Goal: Task Accomplishment & Management: Complete application form

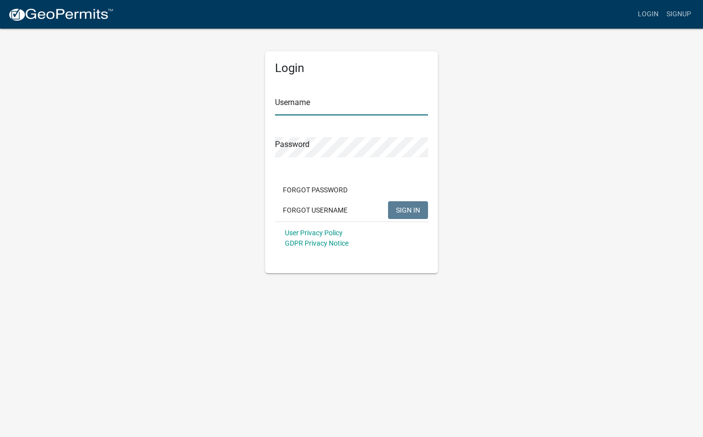
click at [337, 108] on input "Username" at bounding box center [351, 105] width 153 height 20
type input "mmorehead"
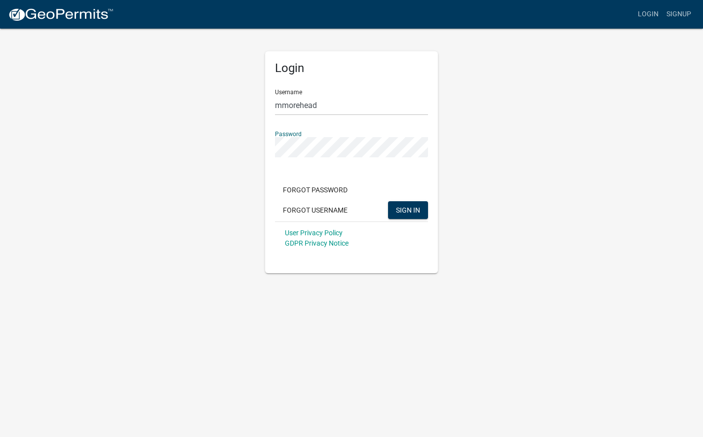
click at [388, 201] on button "SIGN IN" at bounding box center [408, 210] width 40 height 18
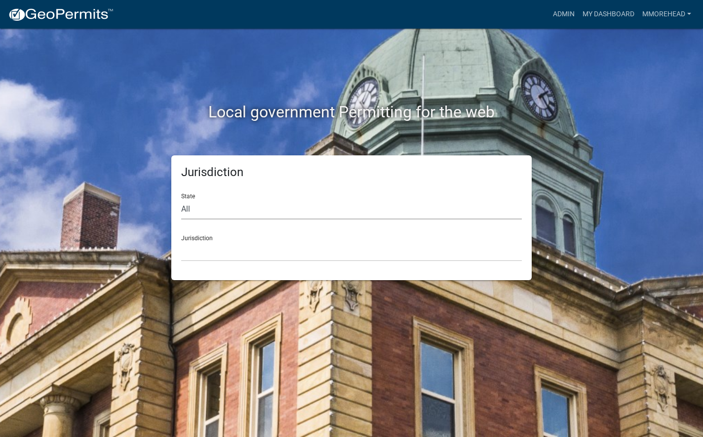
click at [238, 203] on select "All [US_STATE] [US_STATE] [US_STATE] [US_STATE] [US_STATE] [US_STATE] [US_STATE…" at bounding box center [351, 209] width 340 height 20
select select "[US_STATE]"
click at [181, 199] on select "All [US_STATE] [US_STATE] [US_STATE] [US_STATE] [US_STATE] [US_STATE] [US_STATE…" at bounding box center [351, 209] width 340 height 20
click at [214, 248] on select "[GEOGRAPHIC_DATA], [US_STATE] [GEOGRAPHIC_DATA], [US_STATE] [GEOGRAPHIC_DATA], …" at bounding box center [351, 251] width 340 height 20
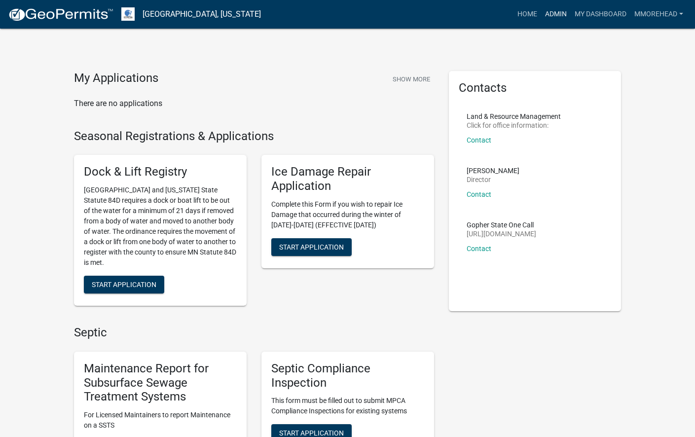
click at [558, 14] on link "Admin" at bounding box center [556, 14] width 30 height 19
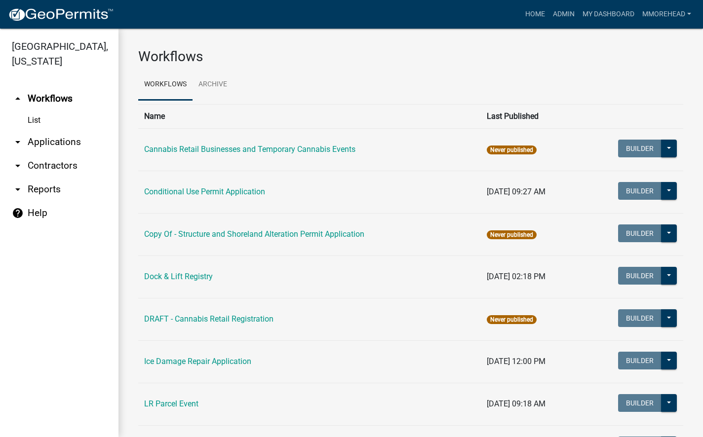
click at [45, 142] on link "arrow_drop_down Applications" at bounding box center [59, 142] width 118 height 24
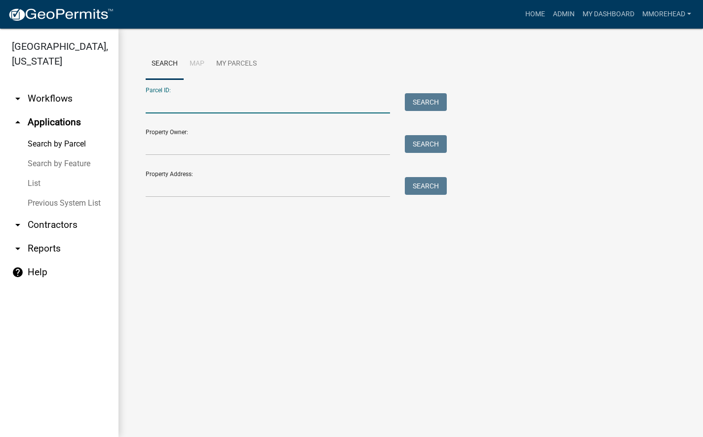
click at [166, 108] on input "Parcel ID:" at bounding box center [268, 103] width 244 height 20
paste input "53000330258000"
type input "53000330258000"
click at [418, 103] on button "Search" at bounding box center [426, 102] width 42 height 18
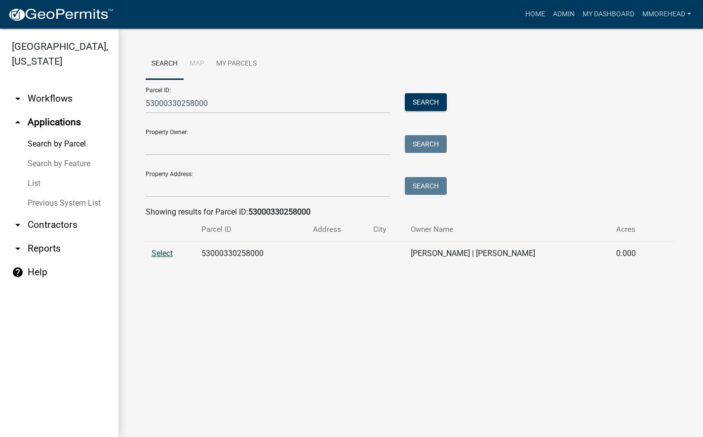
click at [163, 251] on span "Select" at bounding box center [161, 253] width 21 height 9
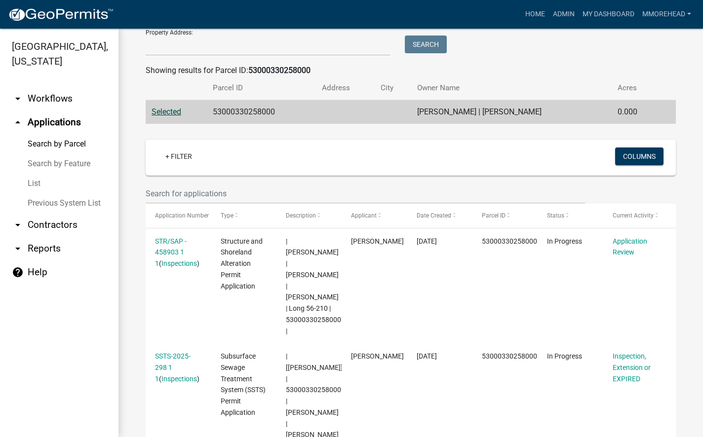
scroll to position [148, 0]
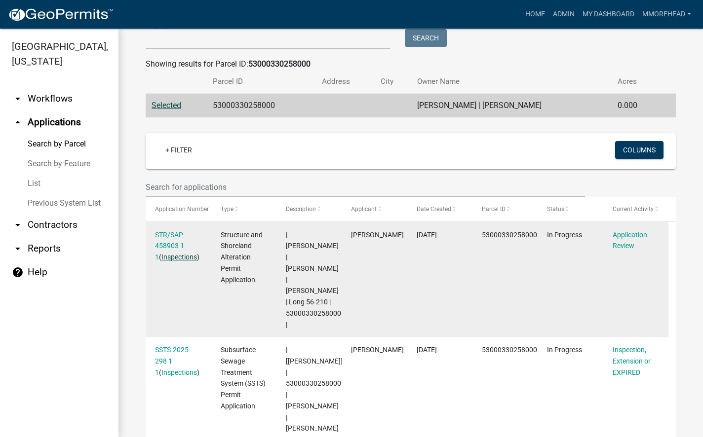
click at [169, 259] on link "Inspections" at bounding box center [179, 257] width 36 height 8
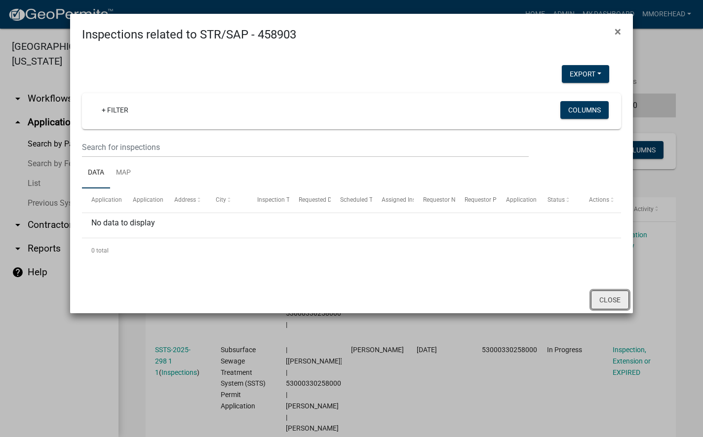
click at [608, 296] on button "Close" at bounding box center [610, 300] width 38 height 19
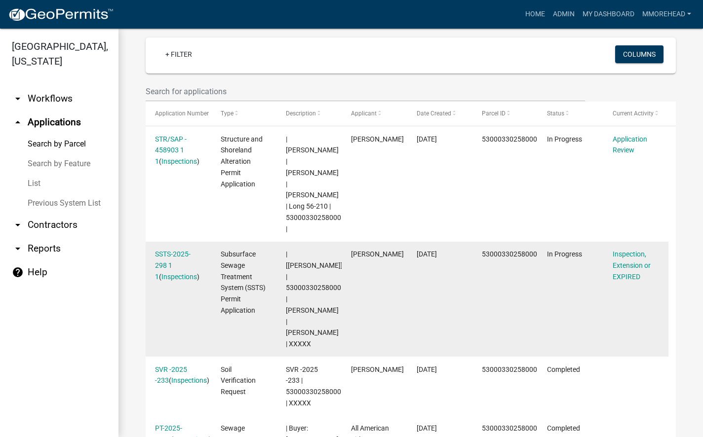
scroll to position [247, 0]
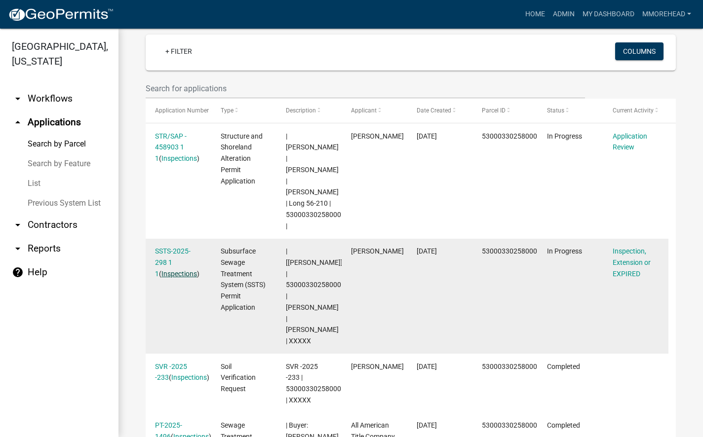
click at [175, 273] on link "Inspections" at bounding box center [179, 274] width 36 height 8
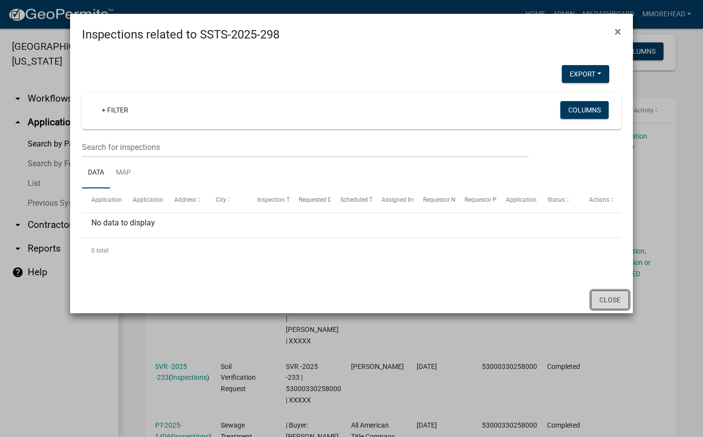
click at [611, 297] on button "Close" at bounding box center [610, 300] width 38 height 19
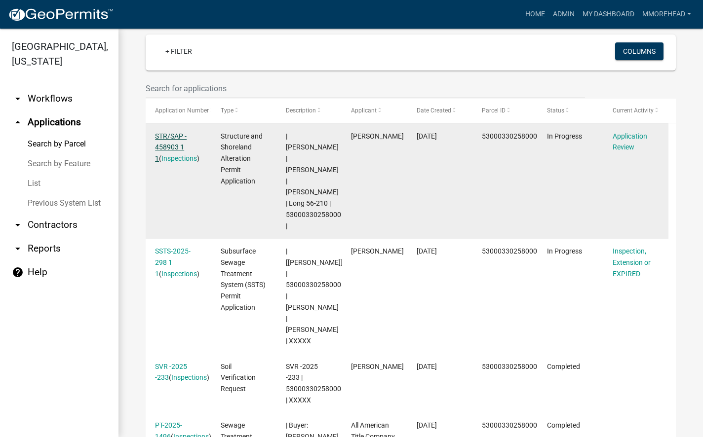
click at [165, 135] on link "STR/SAP - 458903 1 1" at bounding box center [171, 147] width 32 height 31
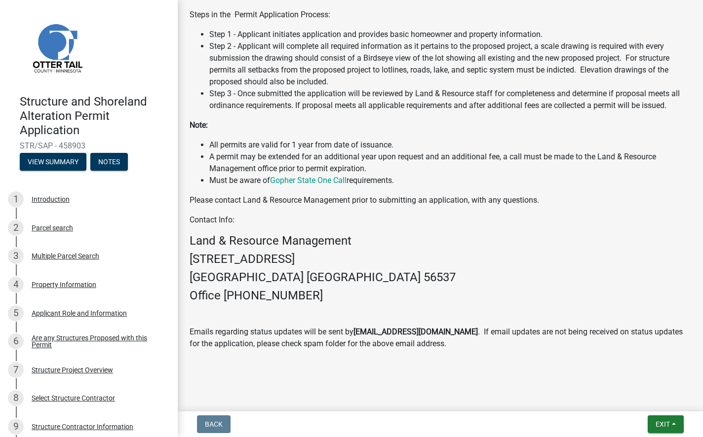
scroll to position [510, 0]
click at [60, 370] on div "Structure Project Overview" at bounding box center [72, 370] width 81 height 7
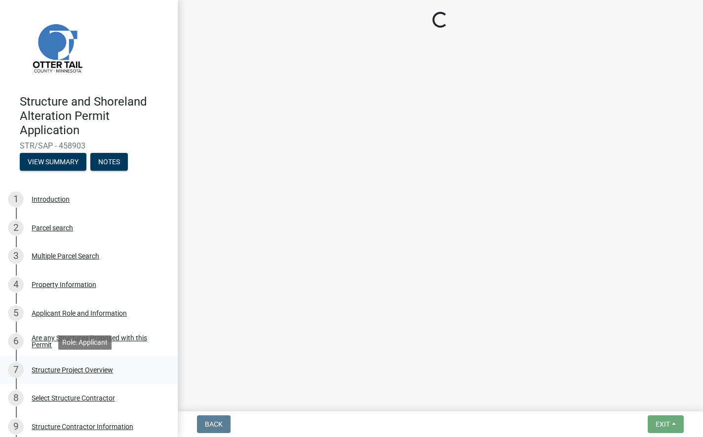
scroll to position [0, 0]
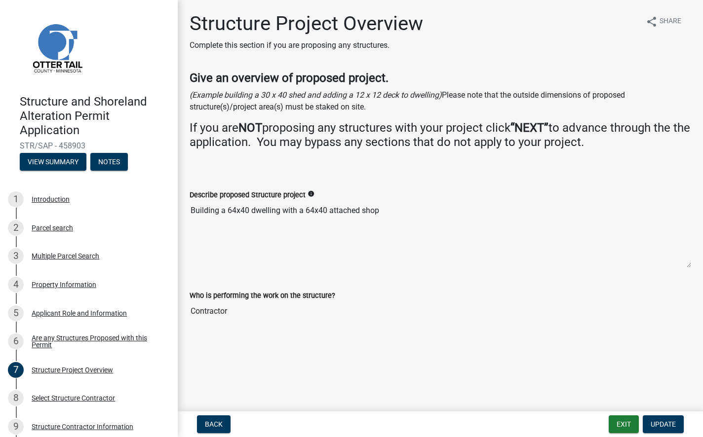
drag, startPoint x: 211, startPoint y: 210, endPoint x: 368, endPoint y: 207, distance: 156.9
click at [368, 207] on textarea "Building a 64x40 dwelling with a 64x40 attached shop" at bounding box center [439, 234] width 501 height 67
drag, startPoint x: 368, startPoint y: 207, endPoint x: 305, endPoint y: 152, distance: 83.6
click at [305, 152] on div "Give an overview of proposed project. (Example building a 30 x 40 shed and addi…" at bounding box center [439, 119] width 501 height 96
click at [71, 161] on button "View Summary" at bounding box center [53, 162] width 67 height 18
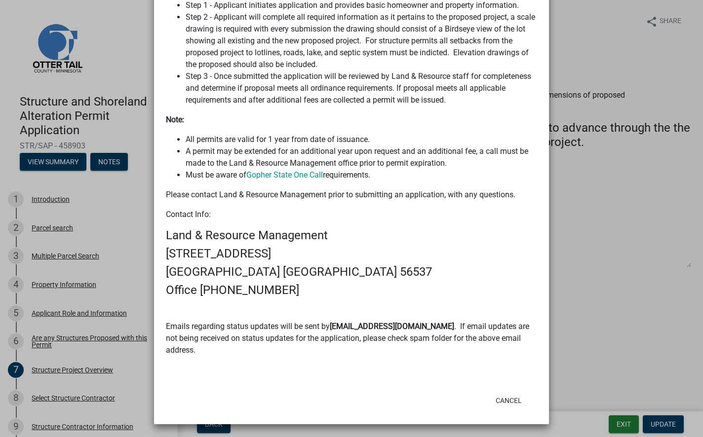
scroll to position [690, 0]
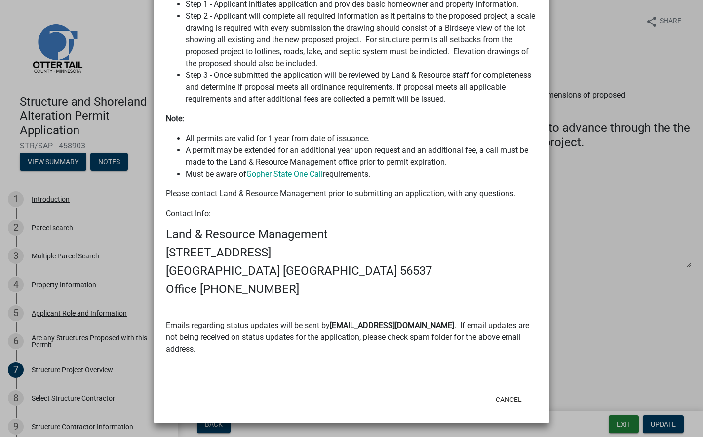
click at [118, 159] on ngb-modal-window "Summary × Printer Friendly Introduction Parcel search Multiple Parcel Search Pr…" at bounding box center [351, 218] width 703 height 437
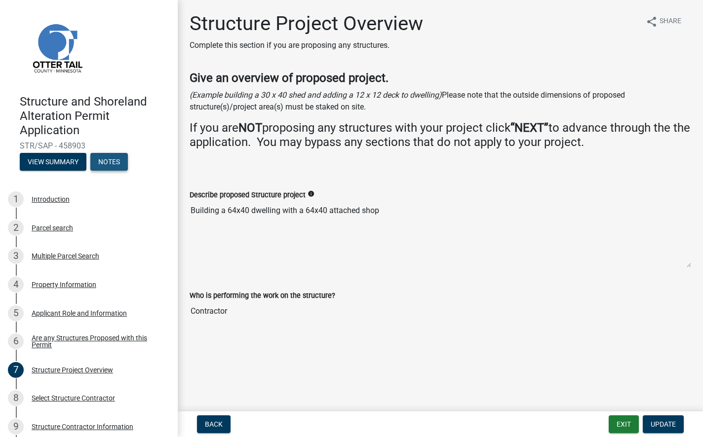
click at [117, 161] on button "Notes" at bounding box center [108, 162] width 37 height 18
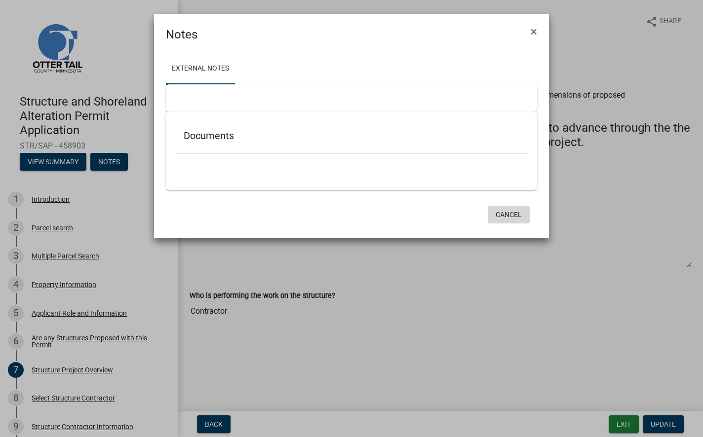
click at [521, 214] on button "Cancel" at bounding box center [508, 215] width 42 height 18
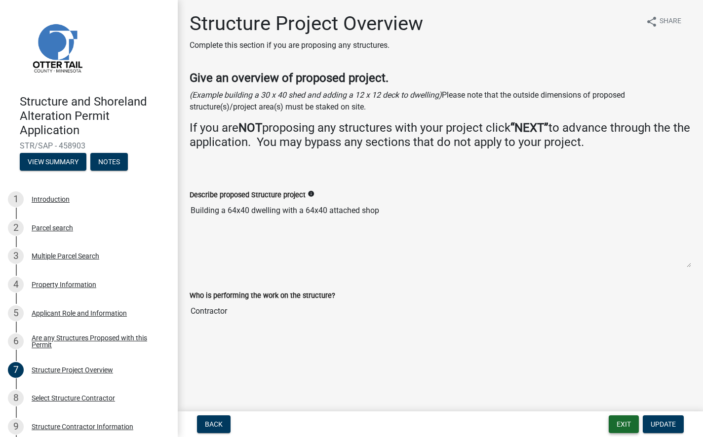
click at [627, 425] on button "Exit" at bounding box center [623, 424] width 30 height 18
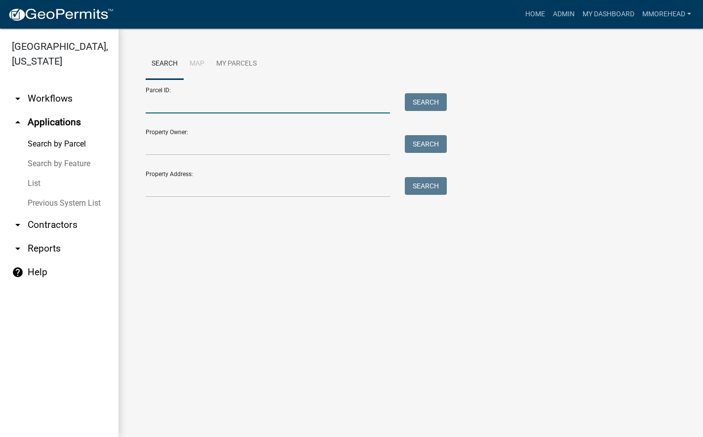
click at [187, 103] on input "Parcel ID:" at bounding box center [268, 103] width 244 height 20
paste input "53000330258000"
type input "53000330258000"
click at [410, 104] on button "Search" at bounding box center [426, 102] width 42 height 18
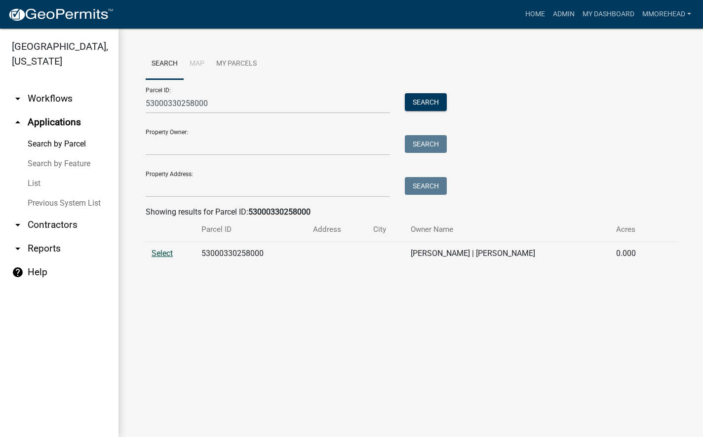
click at [156, 257] on span "Select" at bounding box center [161, 253] width 21 height 9
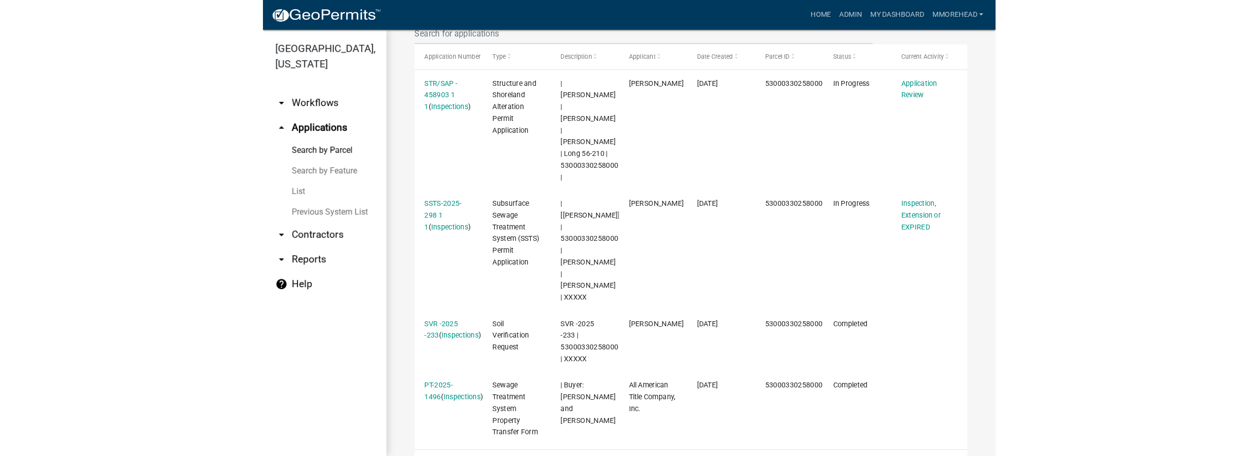
scroll to position [307, 0]
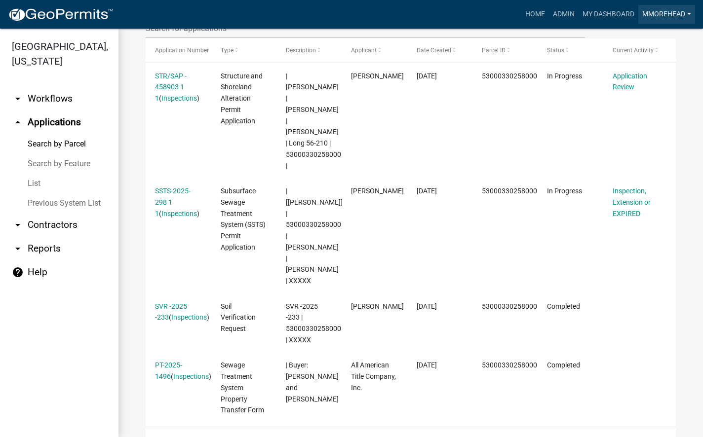
drag, startPoint x: 653, startPoint y: 10, endPoint x: 647, endPoint y: 37, distance: 26.7
click at [653, 11] on link "mmorehead" at bounding box center [666, 14] width 57 height 19
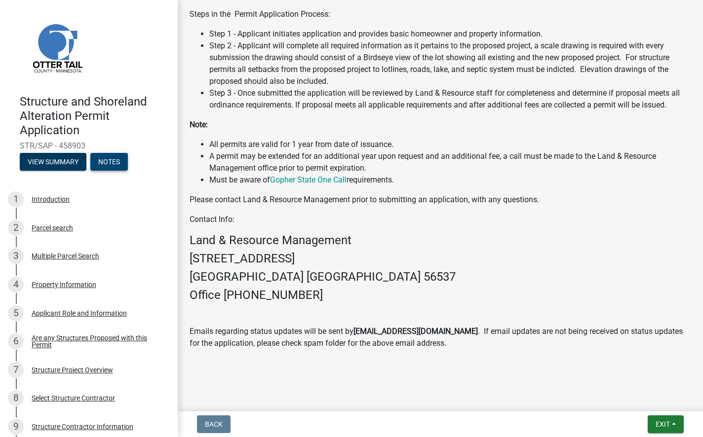
click at [115, 162] on button "Notes" at bounding box center [108, 162] width 37 height 18
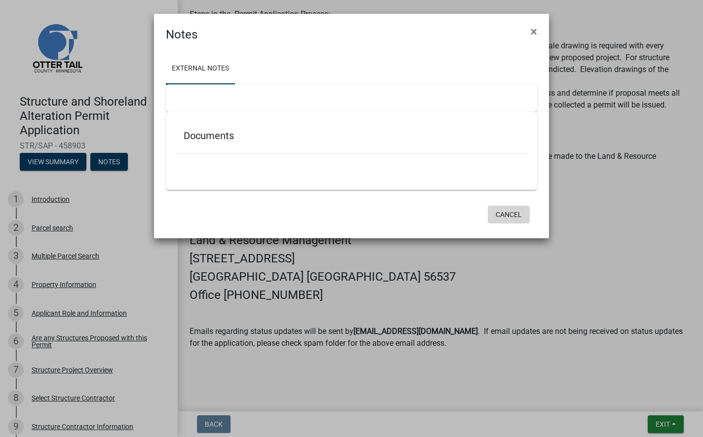
click at [505, 215] on button "Cancel" at bounding box center [508, 215] width 42 height 18
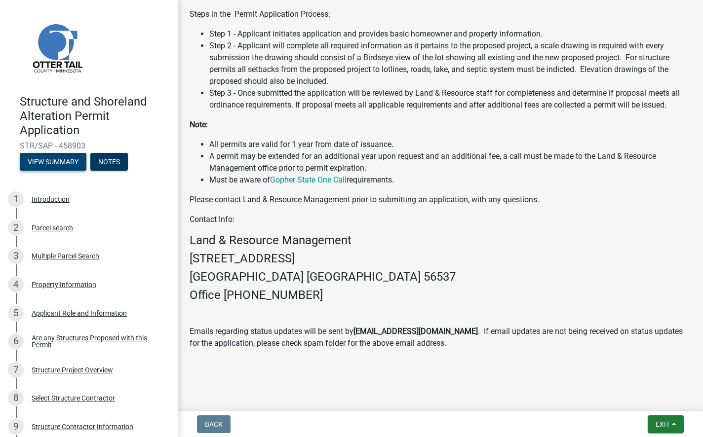
click at [71, 160] on button "View Summary" at bounding box center [53, 162] width 67 height 18
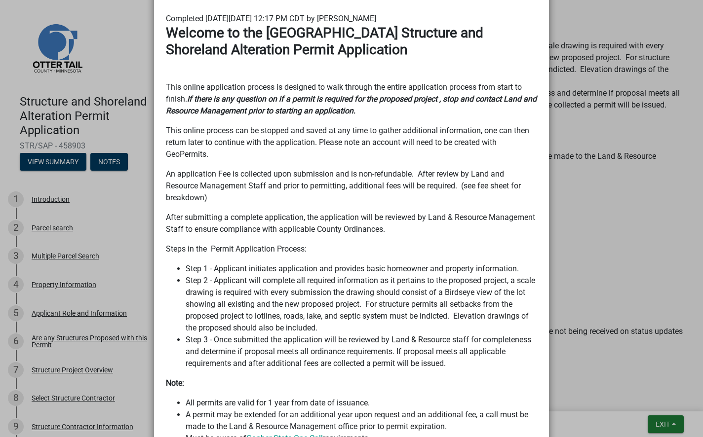
scroll to position [690, 0]
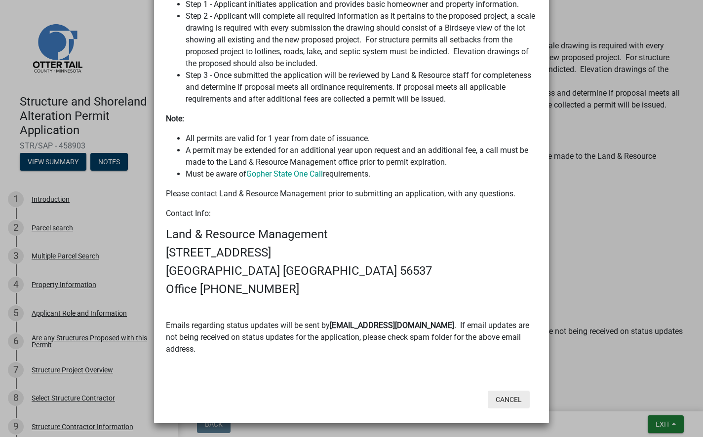
click at [501, 399] on button "Cancel" at bounding box center [508, 400] width 42 height 18
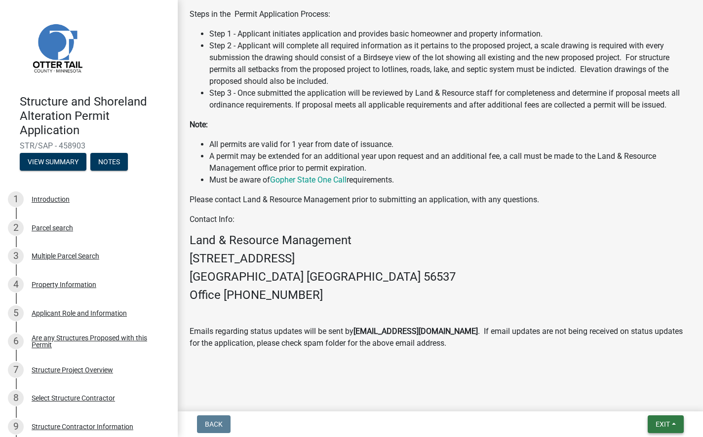
click at [661, 422] on span "Exit" at bounding box center [662, 424] width 14 height 8
click at [312, 382] on main "Submitted Thank you for submitting your information. You may view the submitted…" at bounding box center [440, 203] width 525 height 407
click at [661, 421] on span "Exit" at bounding box center [662, 424] width 14 height 8
click at [525, 398] on main "Submitted Thank you for submitting your information. You may view the submitted…" at bounding box center [440, 203] width 525 height 407
